Goal: Information Seeking & Learning: Check status

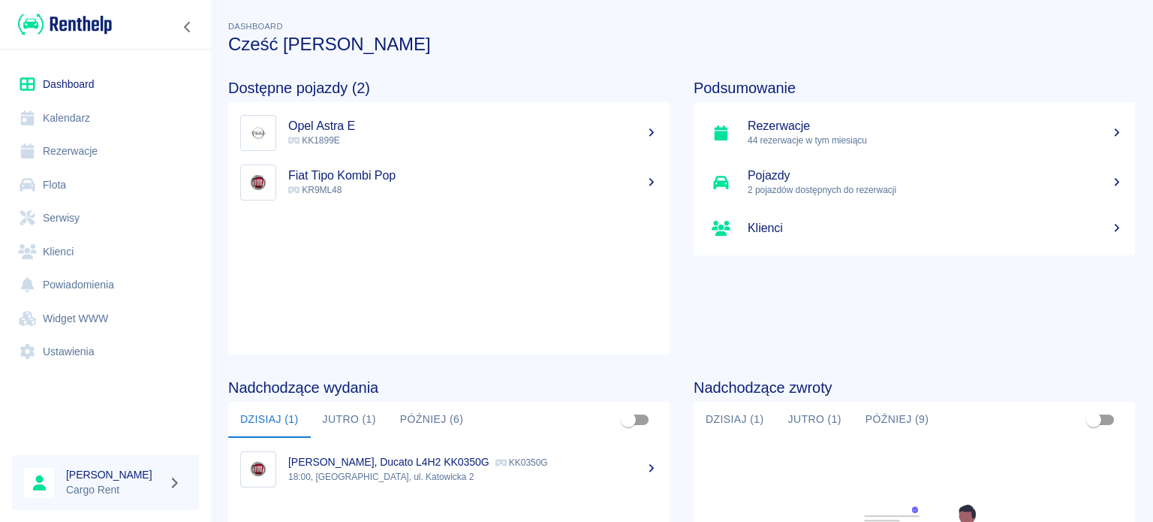
drag, startPoint x: 0, startPoint y: 0, endPoint x: 124, endPoint y: 116, distance: 169.9
click at [124, 116] on link "Kalendarz" at bounding box center [105, 118] width 187 height 34
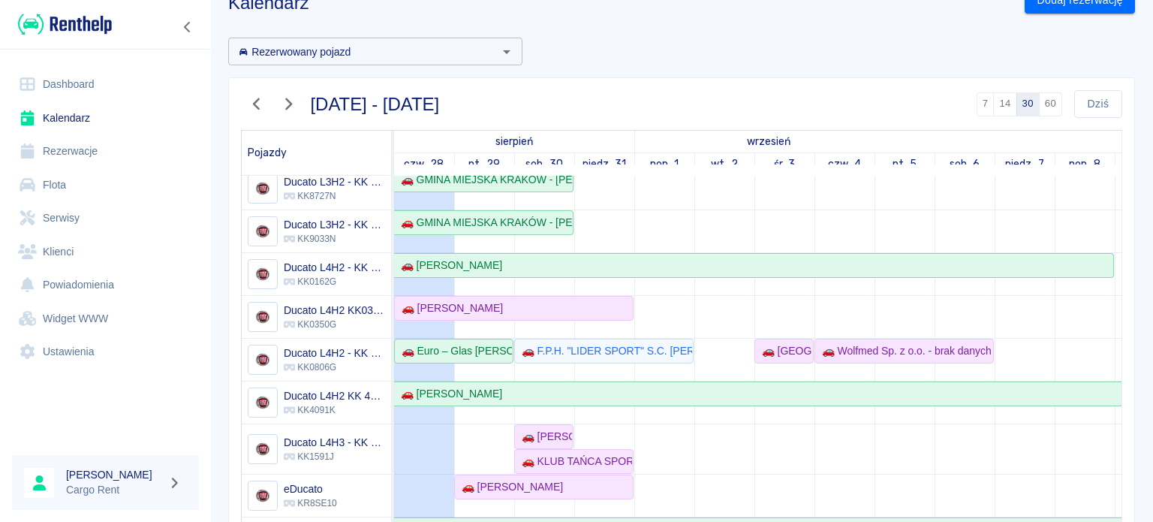
scroll to position [42, 0]
click at [553, 428] on div "🚗 Barbara Zawisza" at bounding box center [544, 436] width 56 height 16
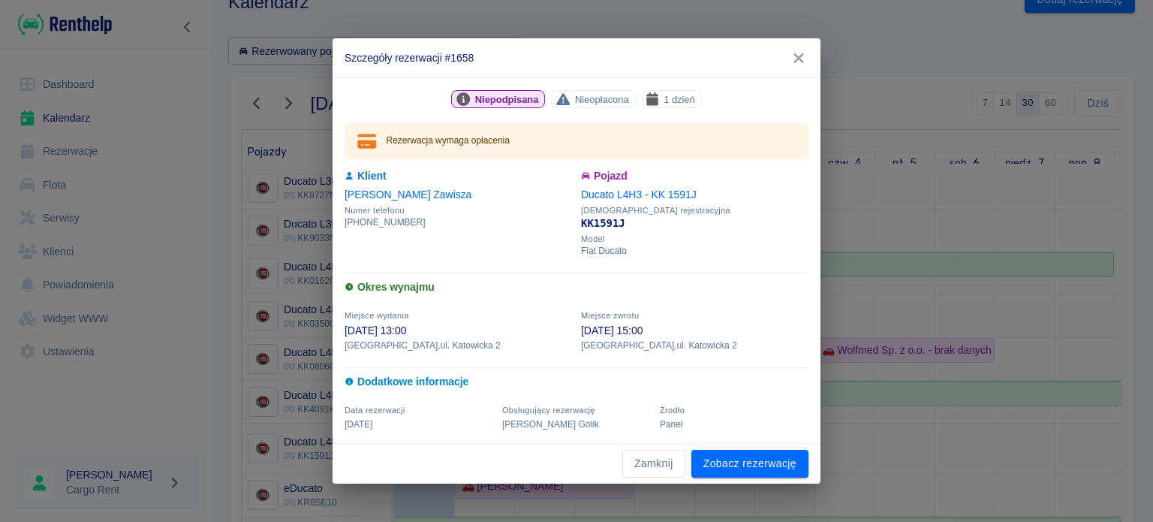
click at [777, 40] on h2 "Szczegóły rezerwacji #1658" at bounding box center [576, 57] width 488 height 39
click at [787, 57] on button "button" at bounding box center [799, 58] width 32 height 28
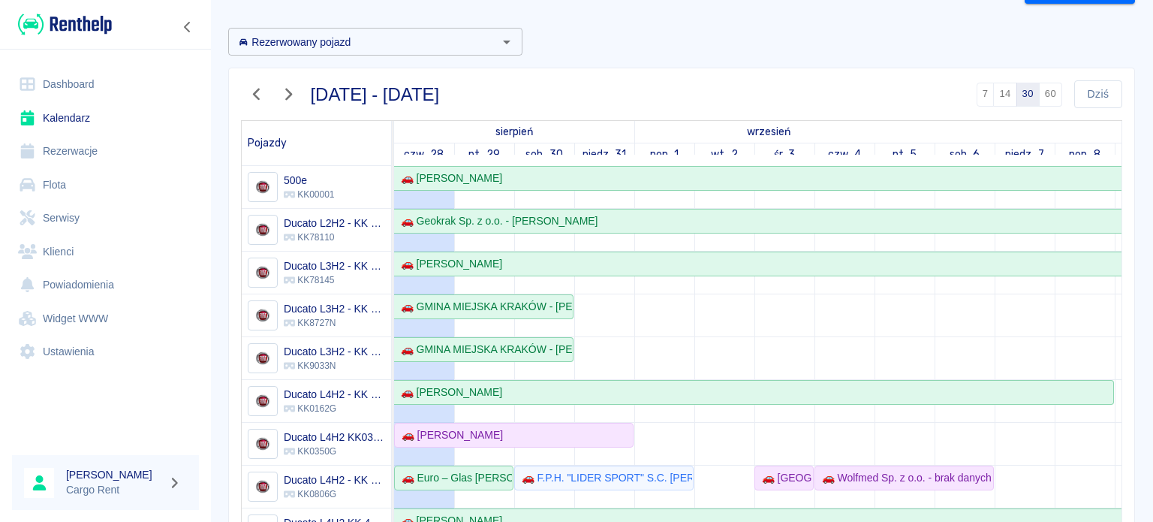
scroll to position [17, 0]
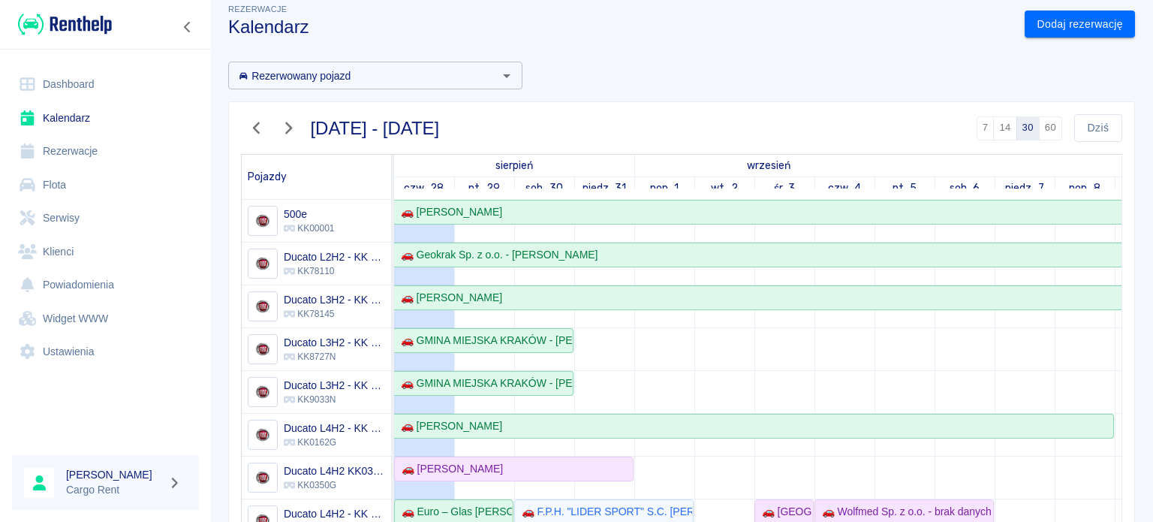
click at [27, 17] on img at bounding box center [65, 24] width 94 height 25
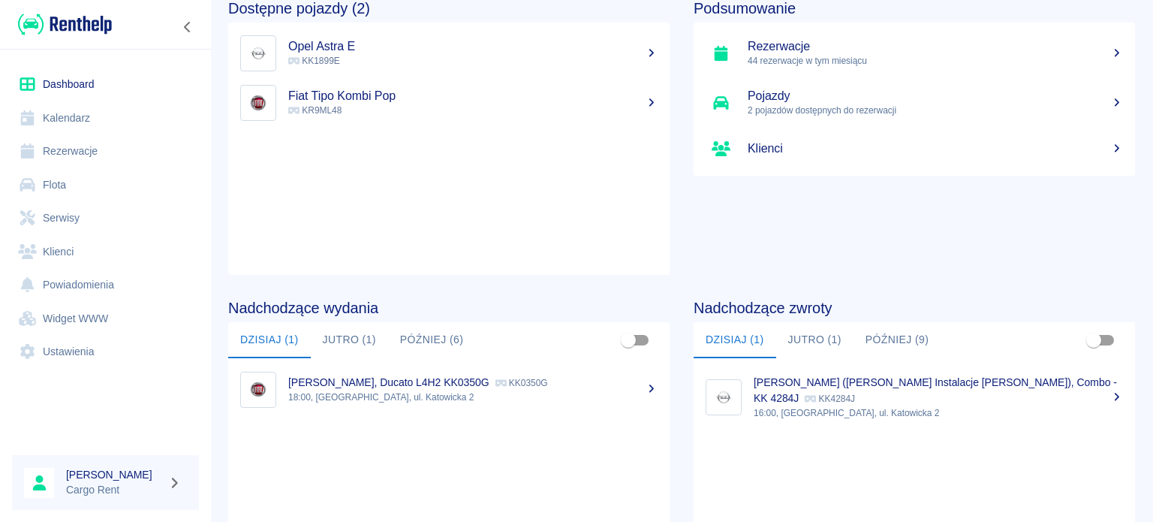
scroll to position [102, 0]
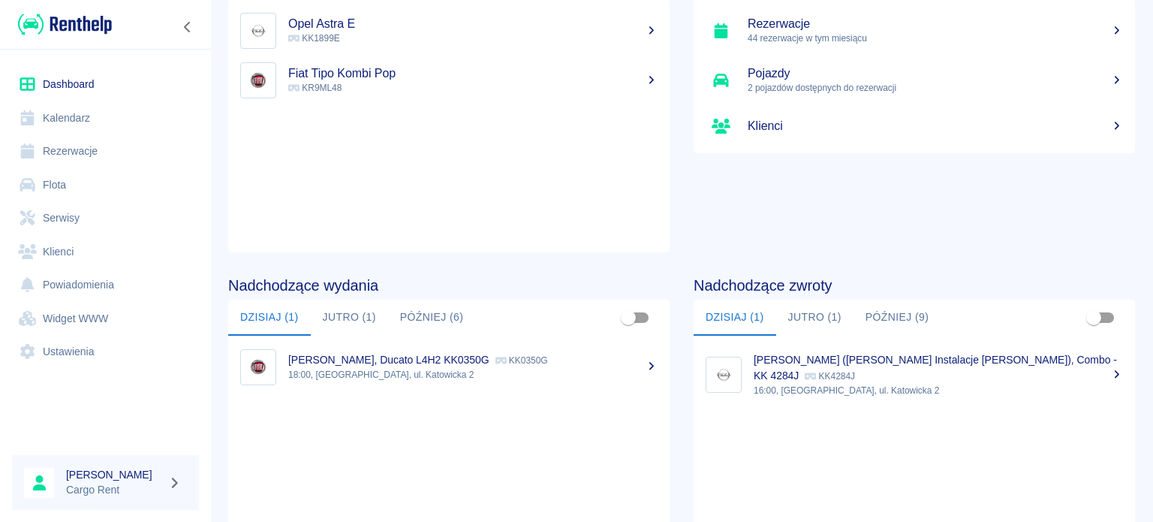
click at [71, 106] on link "Kalendarz" at bounding box center [105, 118] width 187 height 34
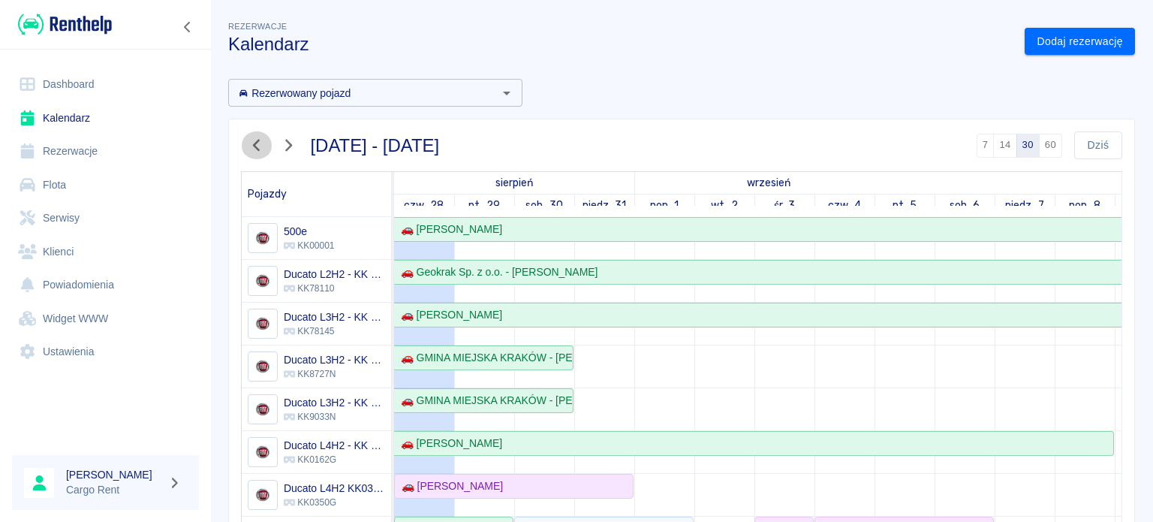
click at [247, 140] on icon "button" at bounding box center [257, 145] width 20 height 16
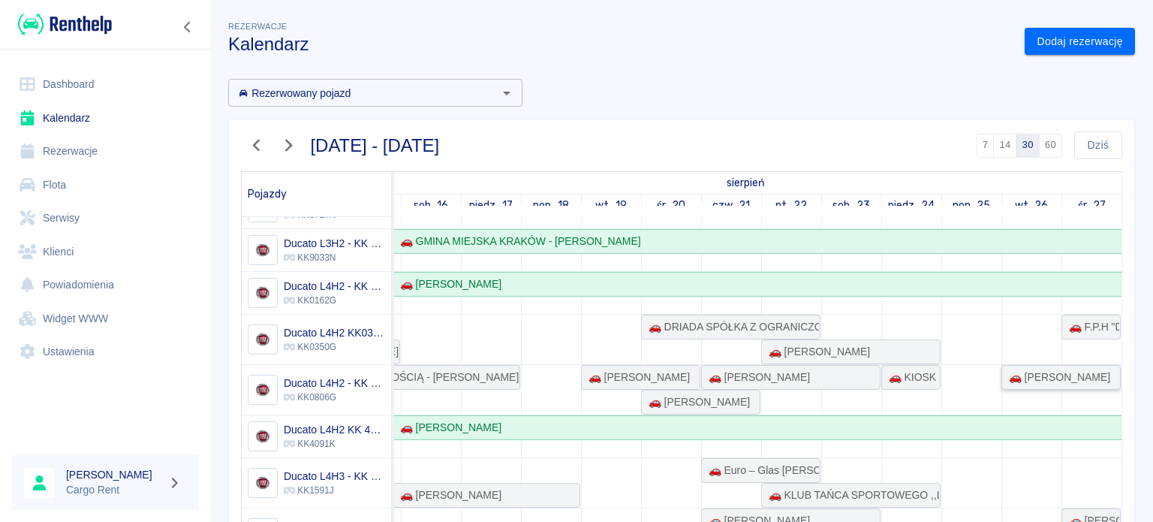
click at [1003, 372] on div "🚗 Michał Pindel" at bounding box center [1056, 377] width 107 height 16
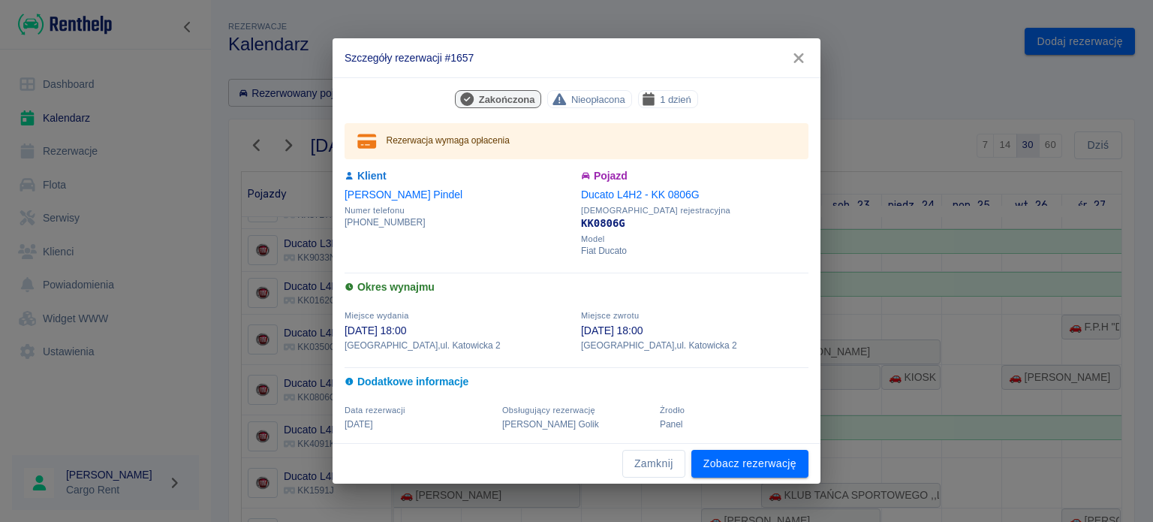
click at [786, 59] on button "button" at bounding box center [799, 58] width 32 height 28
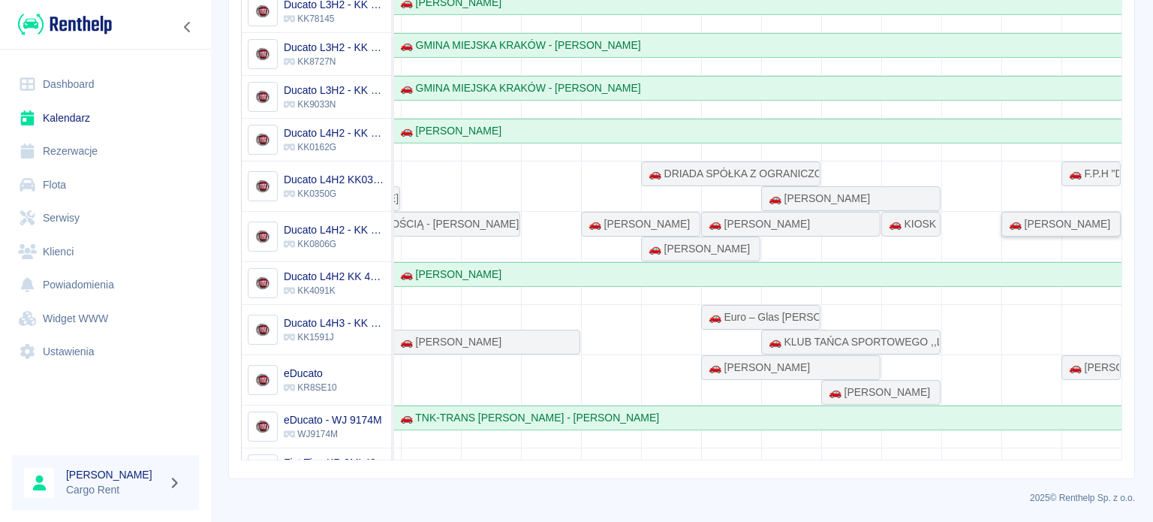
scroll to position [311, 0]
click at [1066, 175] on div "🚗 F.P.H "DIL" Sławomir Pomorski - Sławomir Pomorski" at bounding box center [1091, 175] width 56 height 16
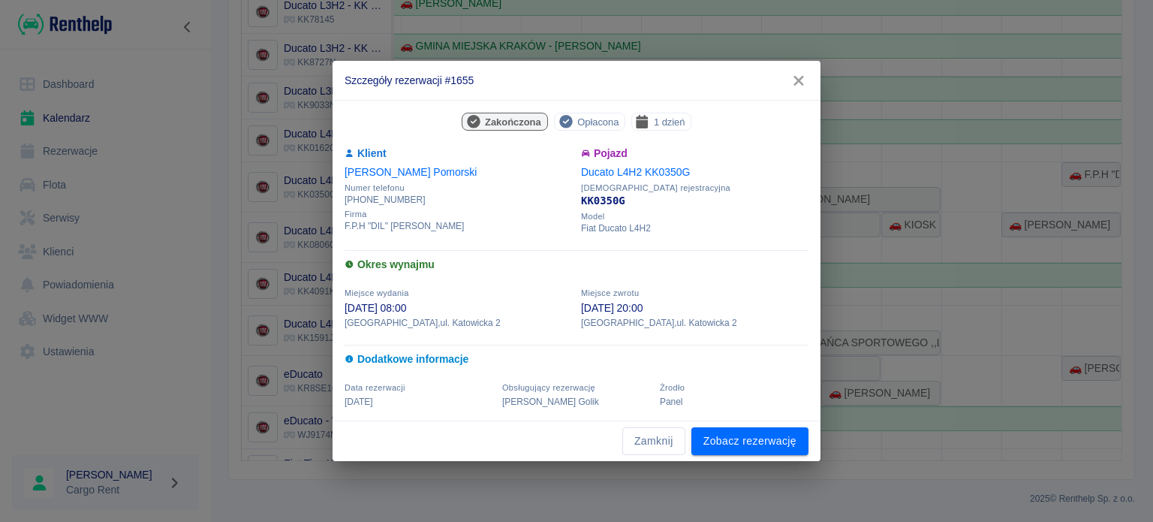
drag, startPoint x: 789, startPoint y: 81, endPoint x: 819, endPoint y: 104, distance: 38.0
click at [789, 81] on icon "button" at bounding box center [799, 81] width 20 height 16
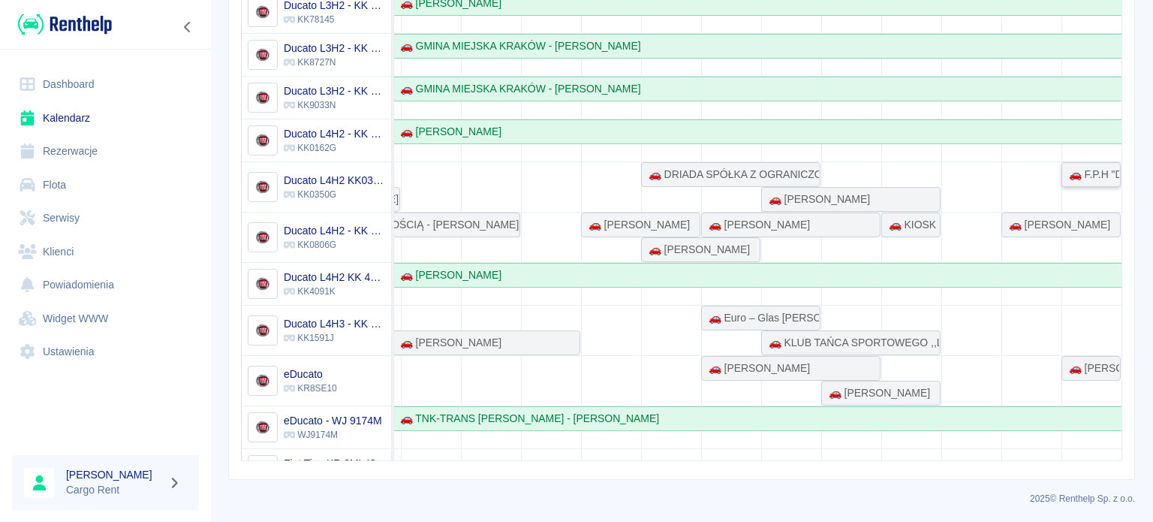
click at [1063, 173] on div "🚗 F.P.H "DIL" Sławomir Pomorski - Sławomir Pomorski" at bounding box center [1091, 175] width 56 height 16
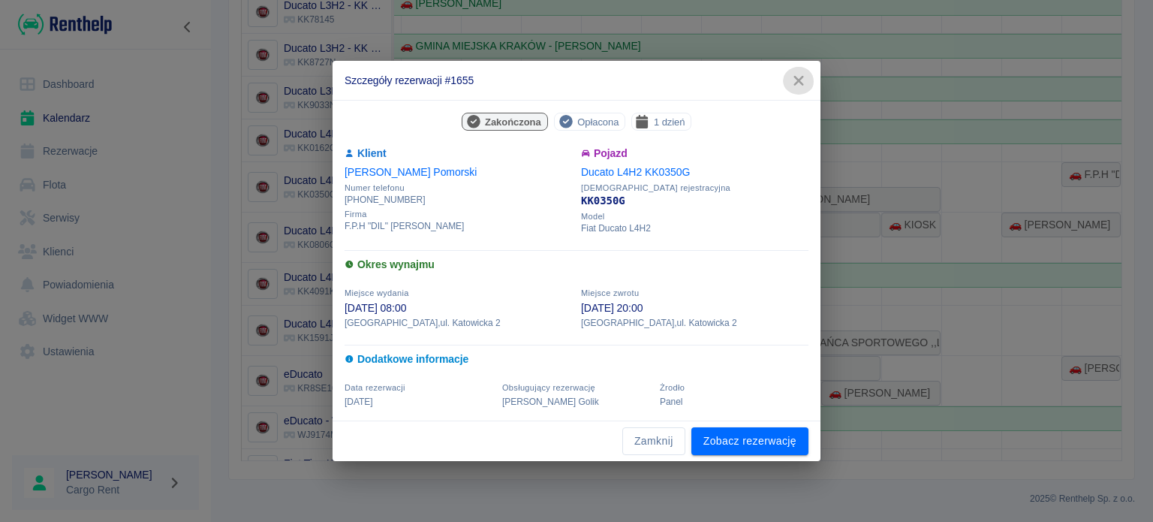
click at [801, 77] on icon "button" at bounding box center [798, 81] width 10 height 10
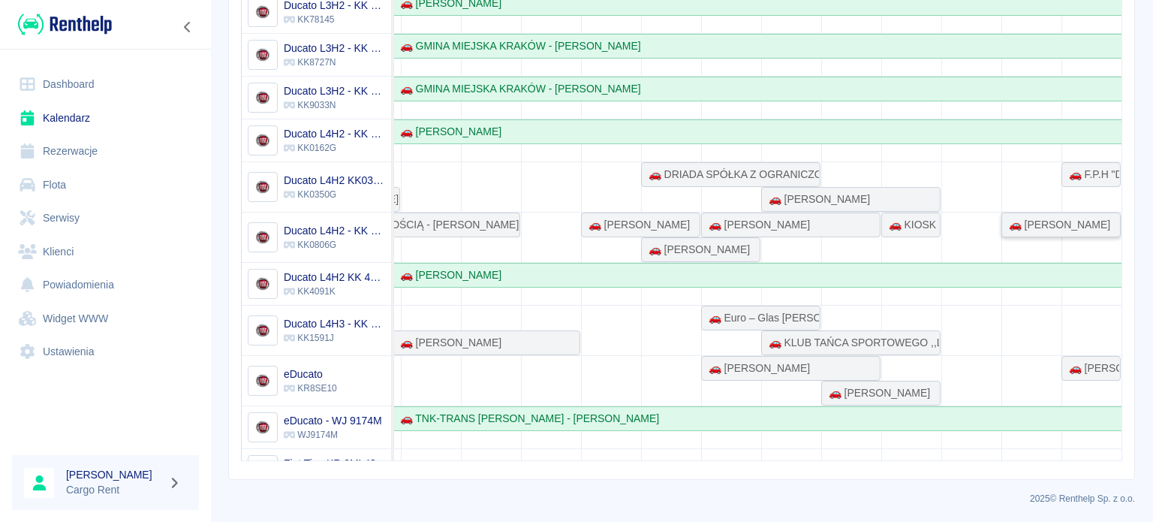
click at [1038, 217] on div "🚗 Michał Pindel" at bounding box center [1056, 225] width 107 height 16
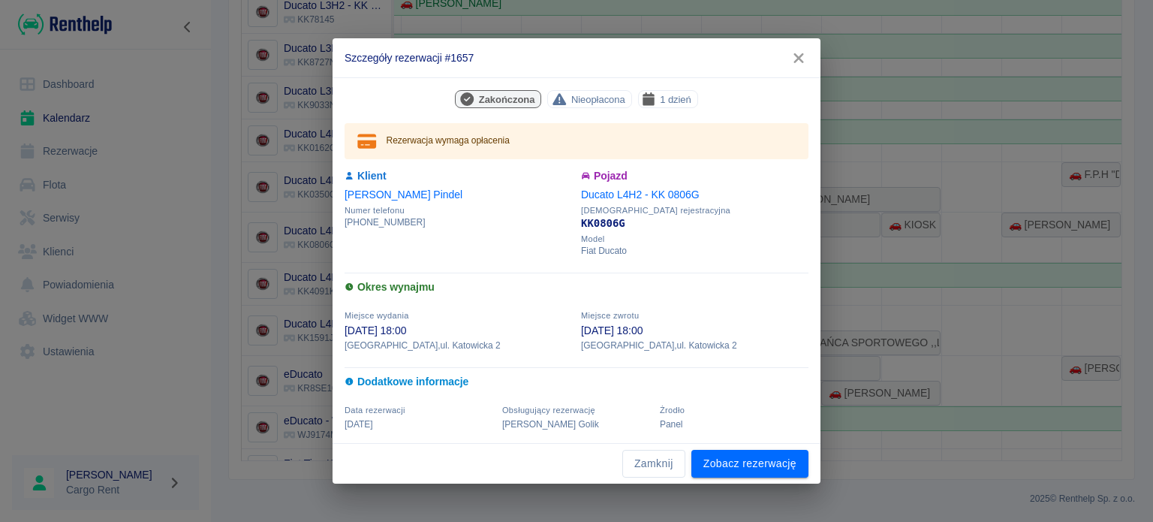
click at [795, 51] on icon "button" at bounding box center [799, 58] width 20 height 16
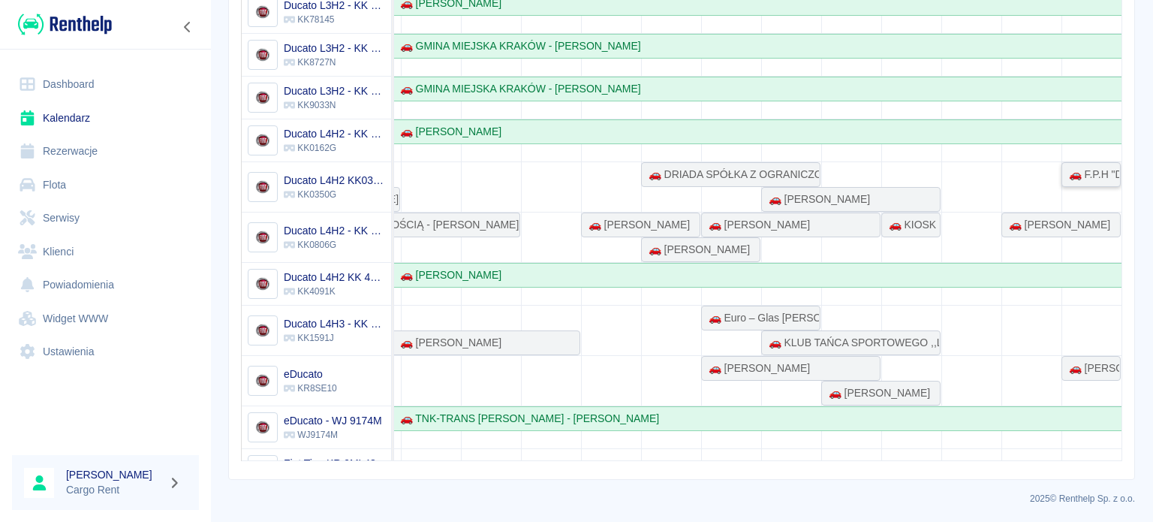
click at [1063, 178] on div "🚗 F.P.H "DIL" Sławomir Pomorski - Sławomir Pomorski" at bounding box center [1091, 175] width 56 height 16
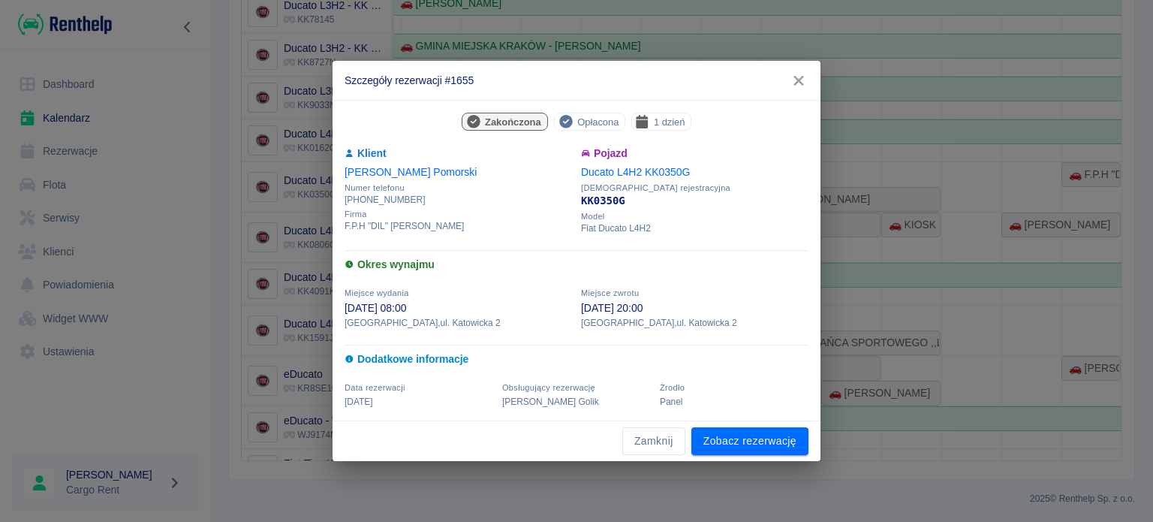
click at [800, 83] on icon "button" at bounding box center [798, 81] width 10 height 10
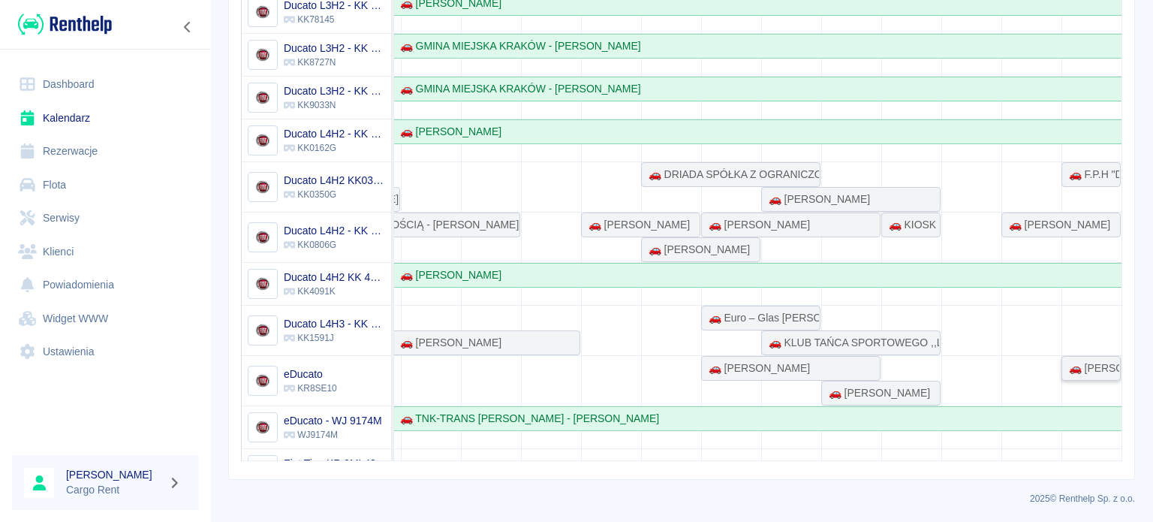
click at [1084, 377] on link "🚗 Mateusz Mazur" at bounding box center [1090, 368] width 59 height 25
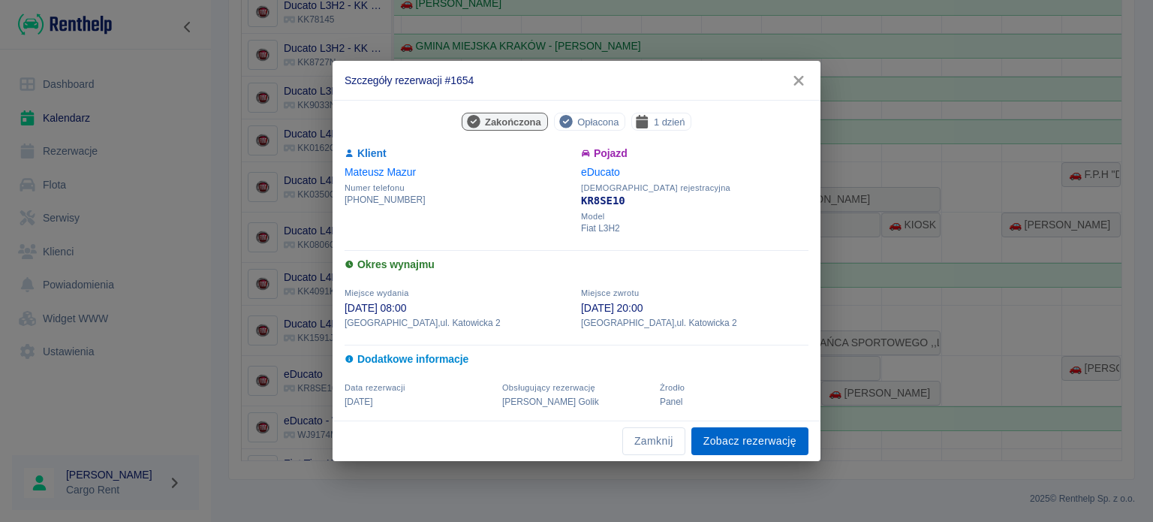
click at [702, 435] on link "Zobacz rezerwację" at bounding box center [749, 441] width 117 height 28
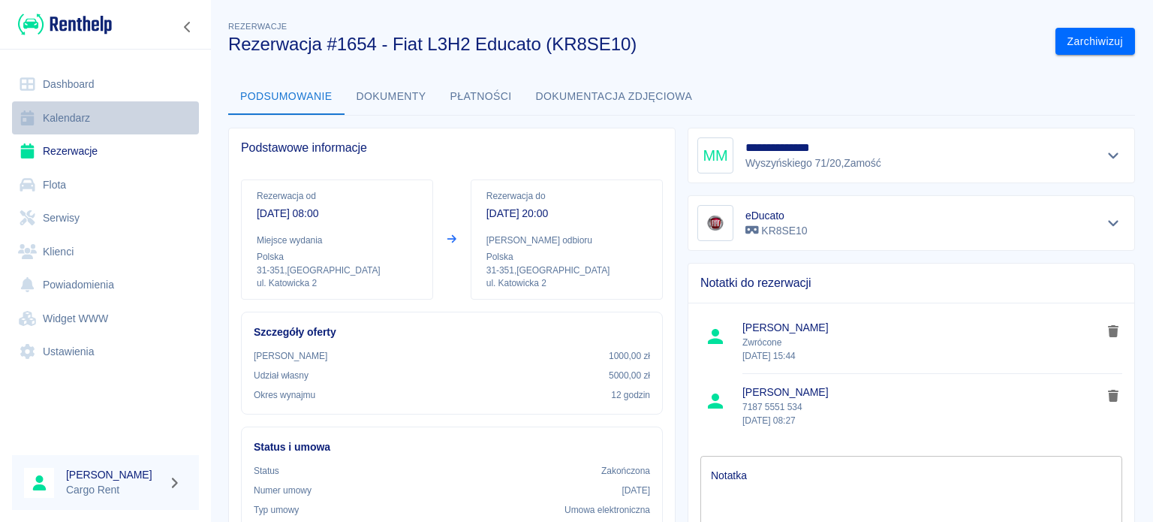
click at [78, 125] on link "Kalendarz" at bounding box center [105, 118] width 187 height 34
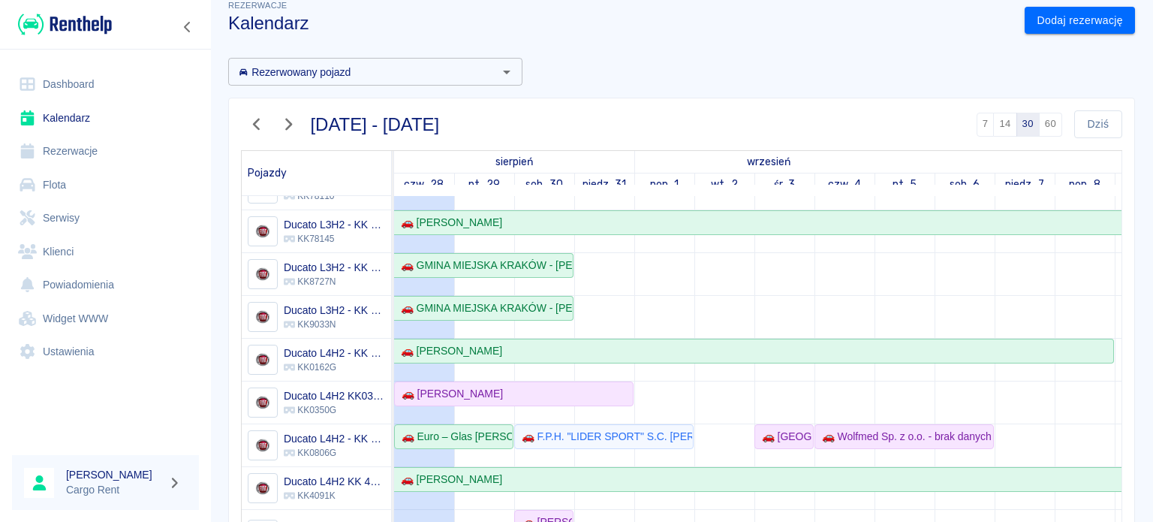
scroll to position [2, 0]
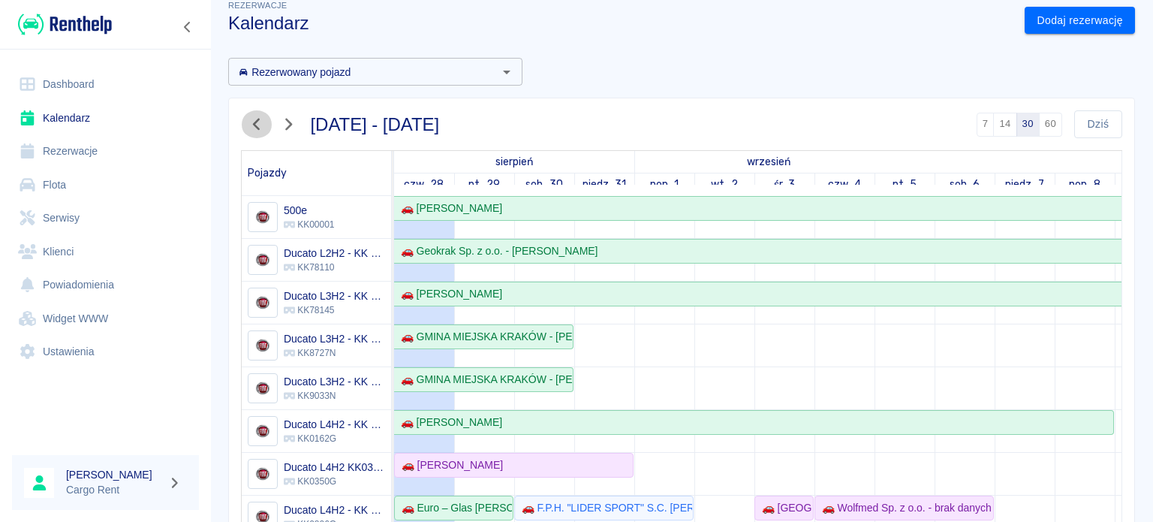
click at [257, 113] on button "button" at bounding box center [257, 124] width 32 height 28
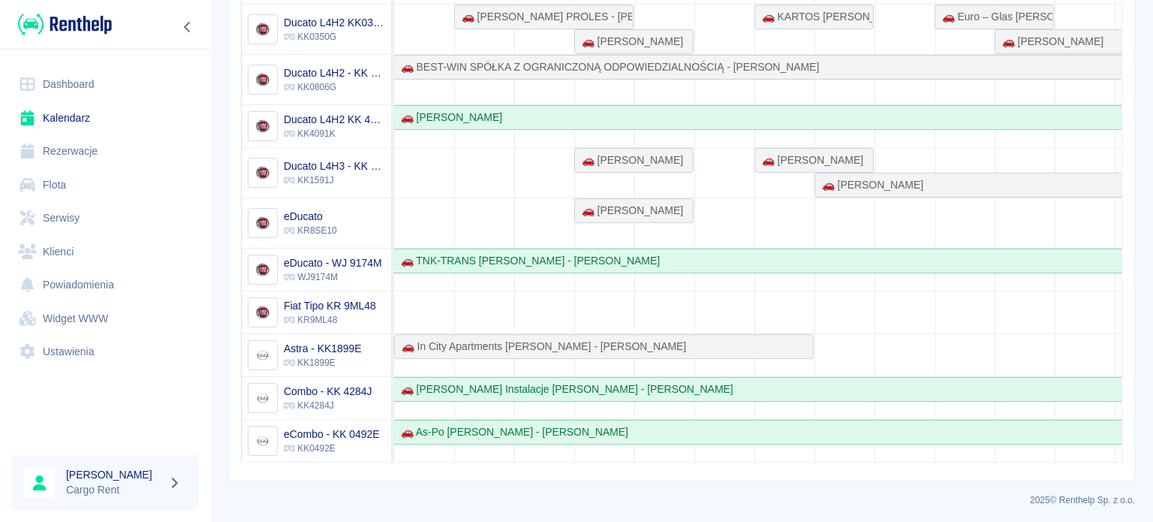
scroll to position [312, 0]
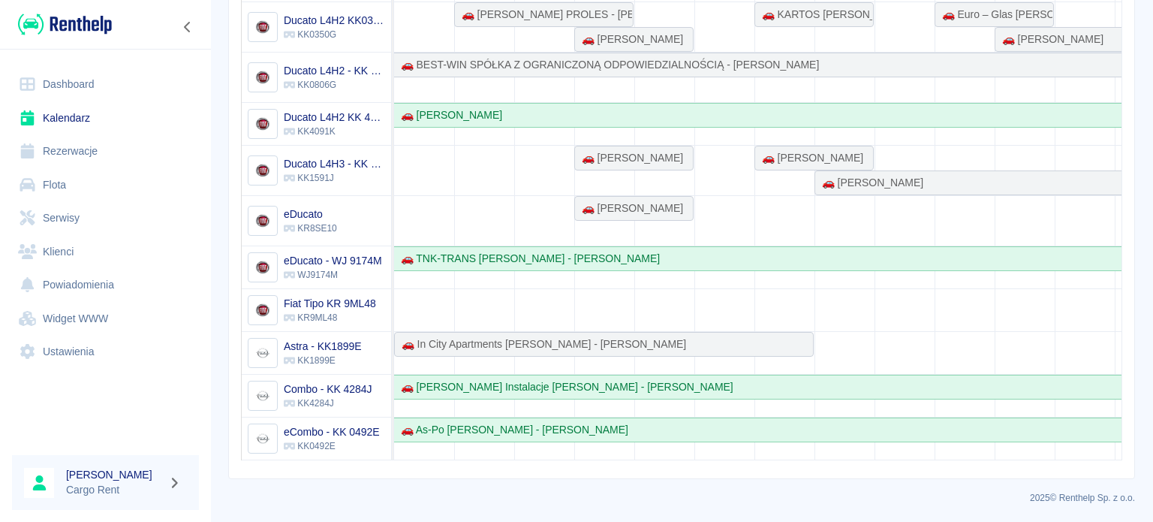
drag, startPoint x: 570, startPoint y: 447, endPoint x: 660, endPoint y: 450, distance: 89.4
click at [659, 450] on div "🚗 Magdalena Brzoskwinia 🚗 Geokrak Sp. z o.o. - Jan Purchla 🚗 Grzegorz Nowicki 🚗…" at bounding box center [757, 182] width 727 height 555
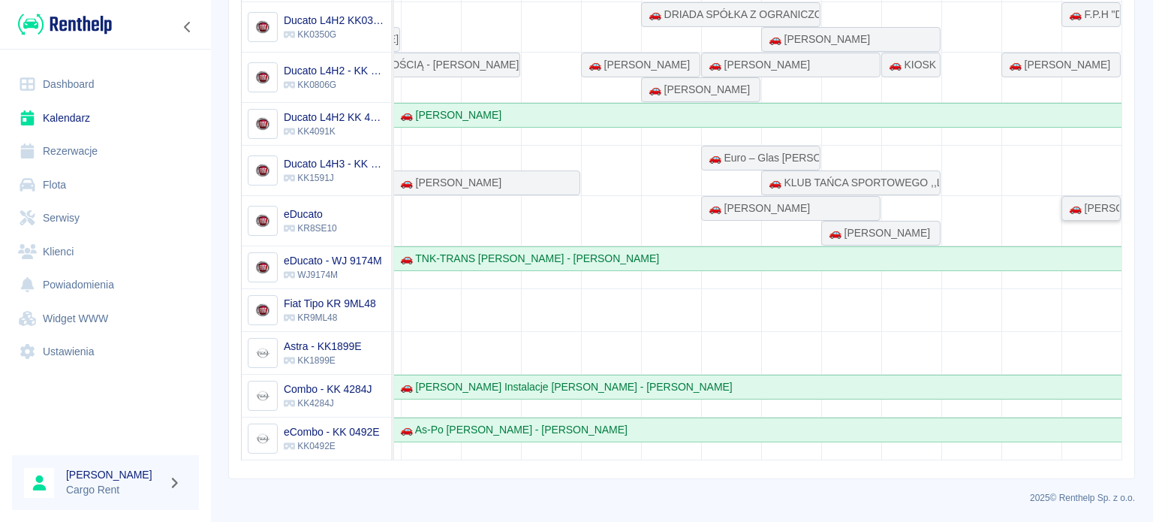
click at [1063, 200] on div "🚗 Mateusz Mazur" at bounding box center [1091, 208] width 56 height 16
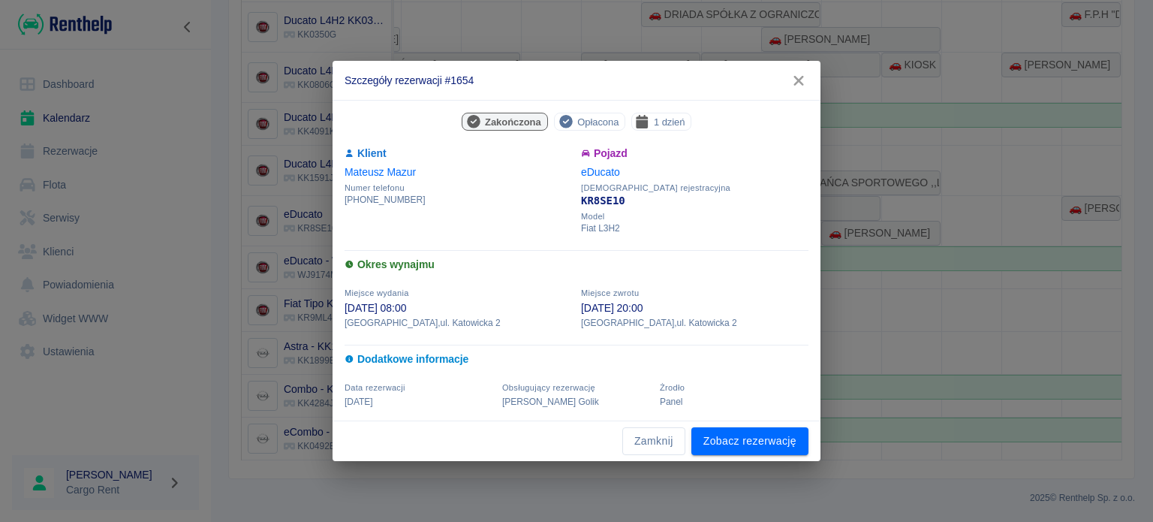
click at [804, 77] on icon "button" at bounding box center [799, 81] width 20 height 16
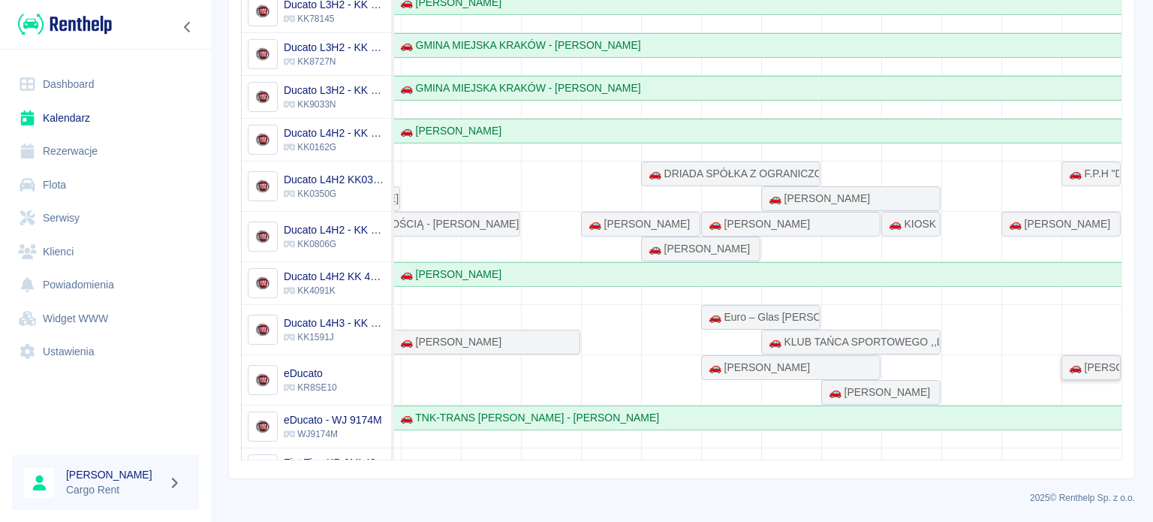
scroll to position [0, 0]
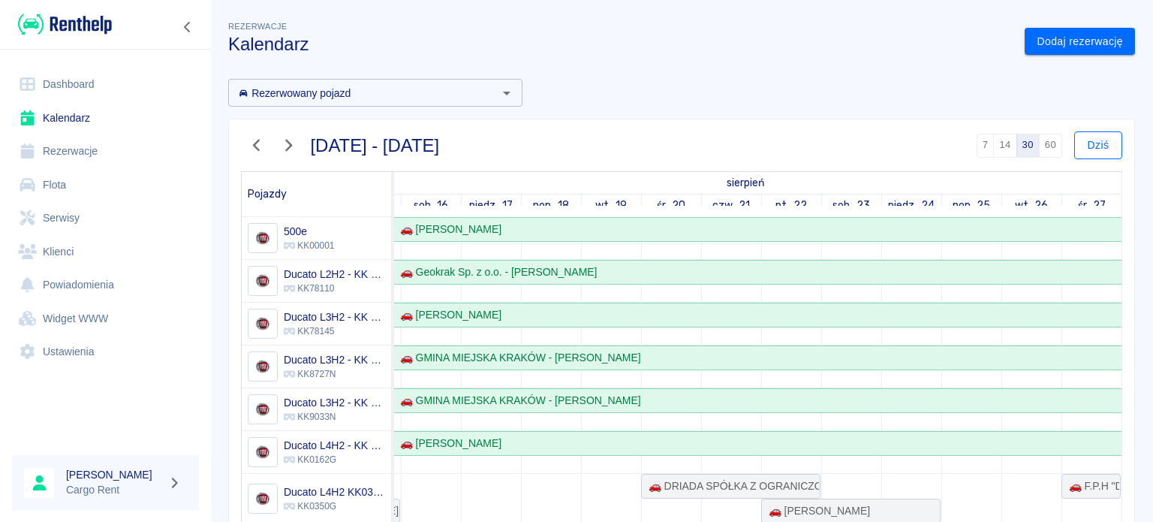
click at [1105, 144] on button "Dziś" at bounding box center [1098, 145] width 48 height 28
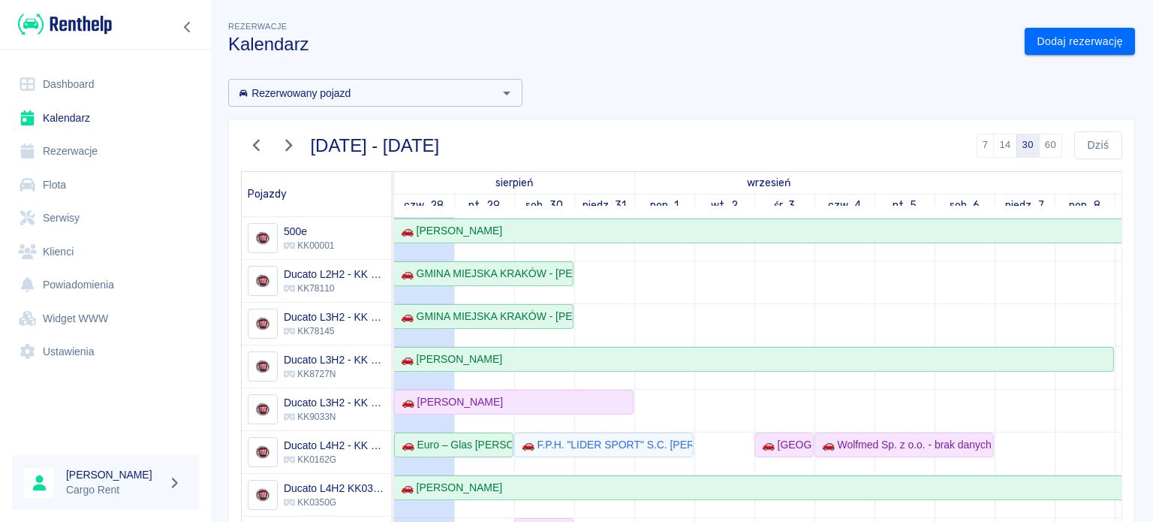
scroll to position [145, 0]
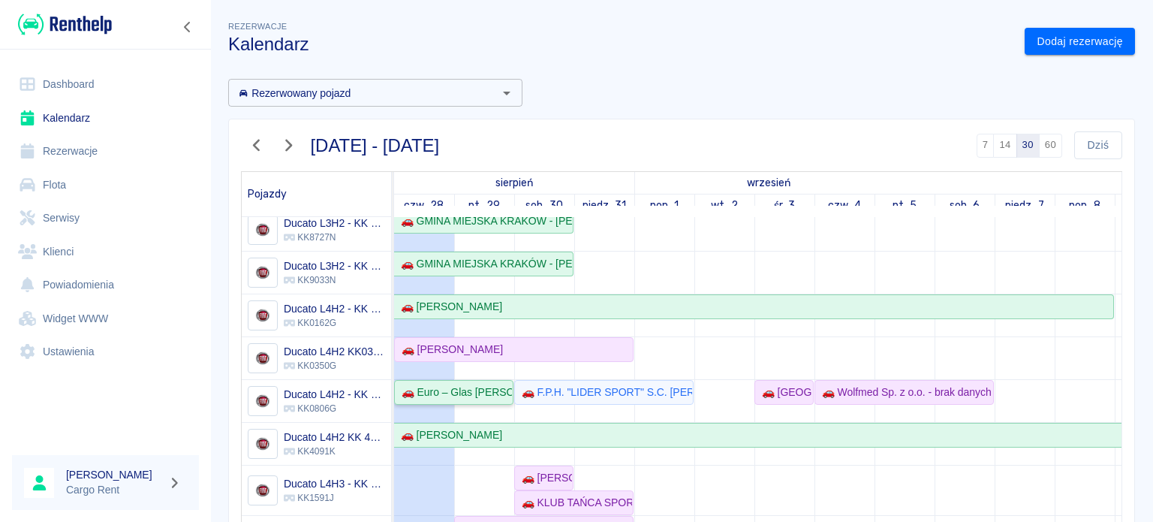
click at [473, 384] on div "🚗 Euro – Glas W. Walczak, R. Noga S.J - Wojciech Walczak" at bounding box center [453, 392] width 116 height 16
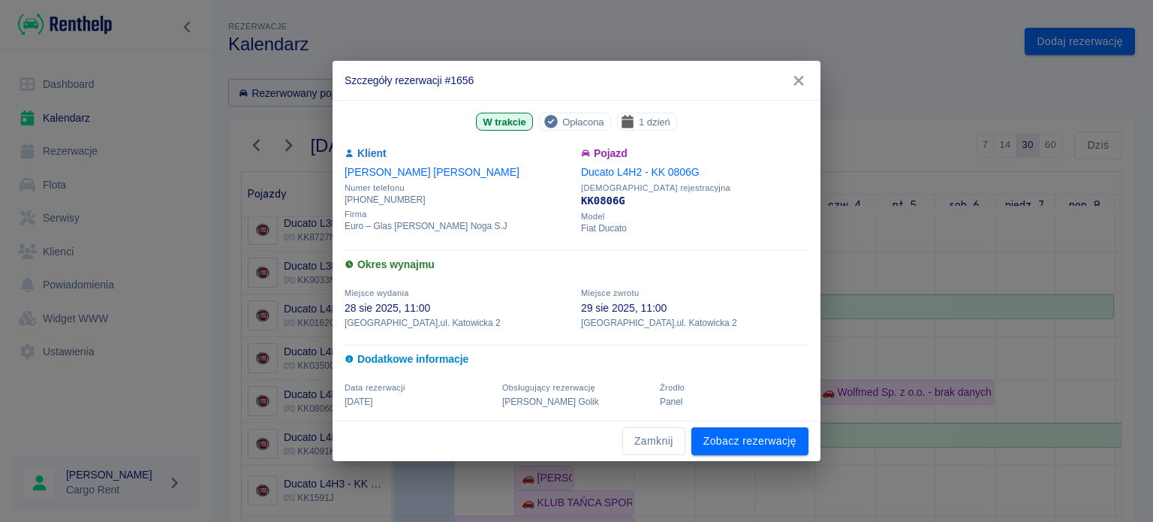
click at [800, 88] on icon "button" at bounding box center [799, 81] width 20 height 16
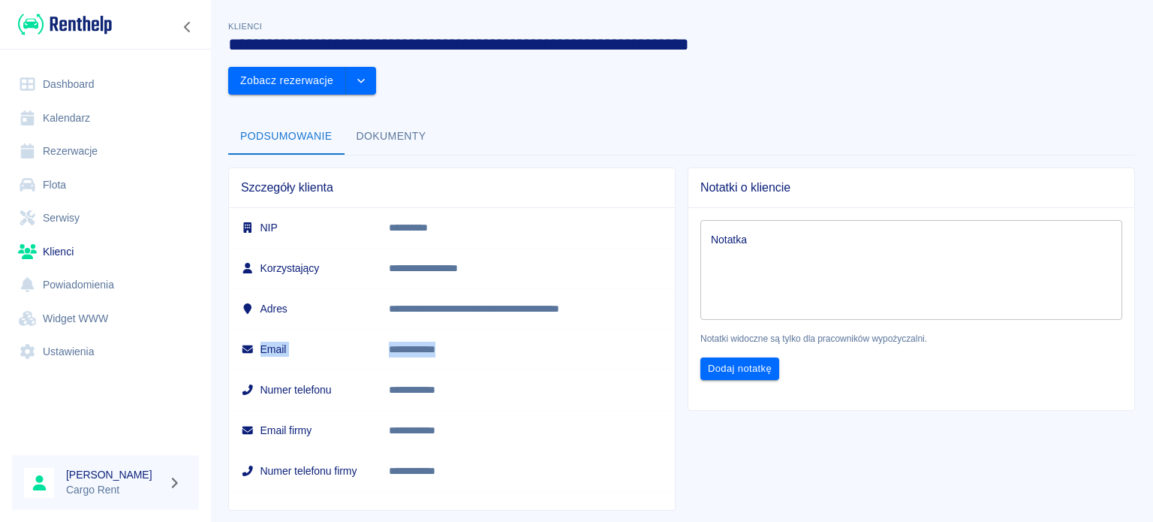
drag, startPoint x: 501, startPoint y: 311, endPoint x: 364, endPoint y: 307, distance: 136.7
click at [364, 329] on tr "**********" at bounding box center [452, 349] width 446 height 41
click at [377, 329] on td "Email" at bounding box center [303, 349] width 148 height 41
drag, startPoint x: 402, startPoint y: 307, endPoint x: 470, endPoint y: 312, distance: 67.7
click at [470, 329] on td "**********" at bounding box center [526, 349] width 298 height 41
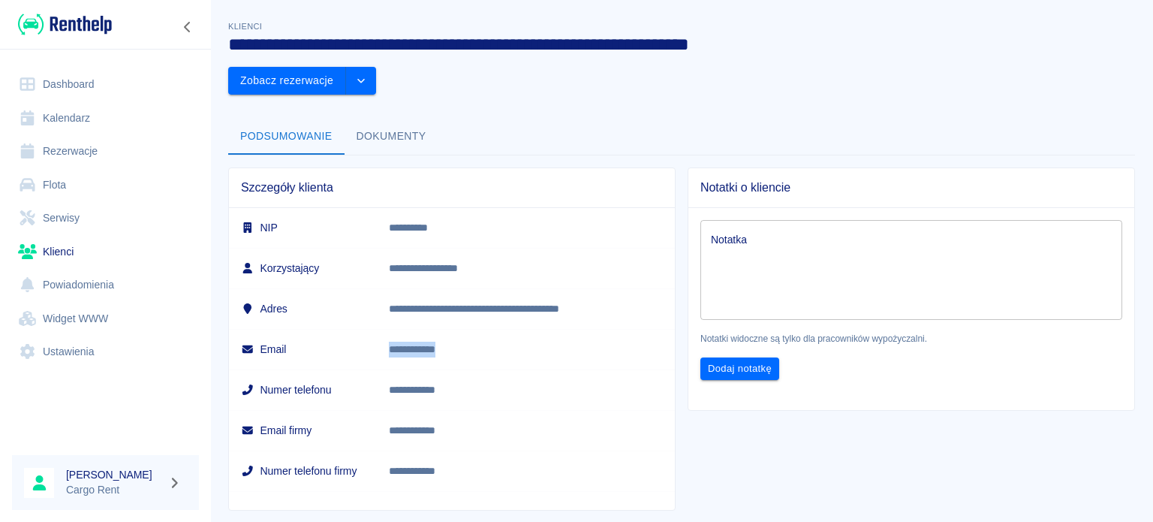
copy p "**********"
